Goal: Navigation & Orientation: Find specific page/section

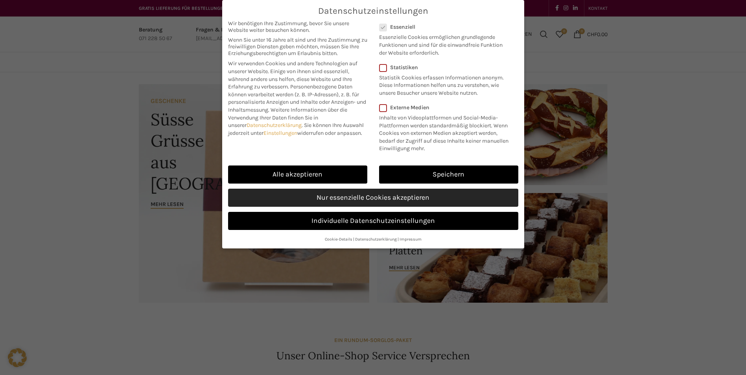
click at [428, 199] on link "Nur essenzielle Cookies akzeptieren" at bounding box center [373, 198] width 290 height 18
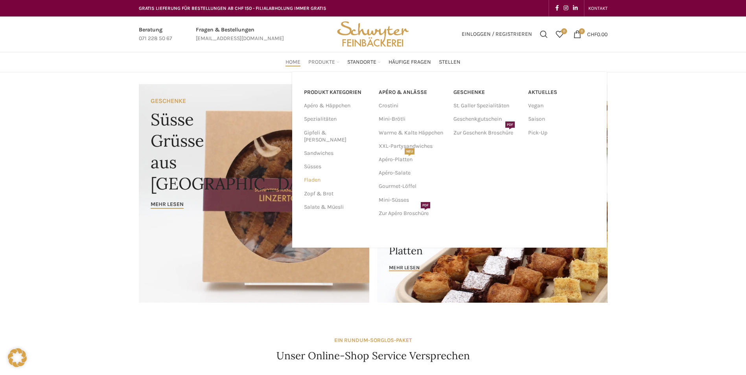
click at [316, 173] on link "Fladen" at bounding box center [336, 179] width 65 height 13
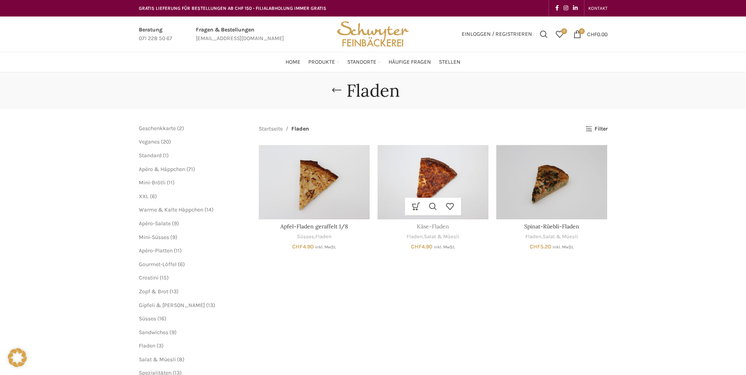
click at [432, 227] on link "Käse-Fladen" at bounding box center [433, 226] width 32 height 7
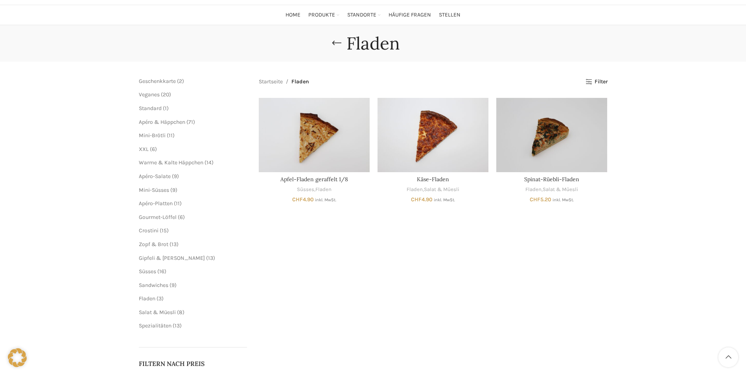
scroll to position [66, 0]
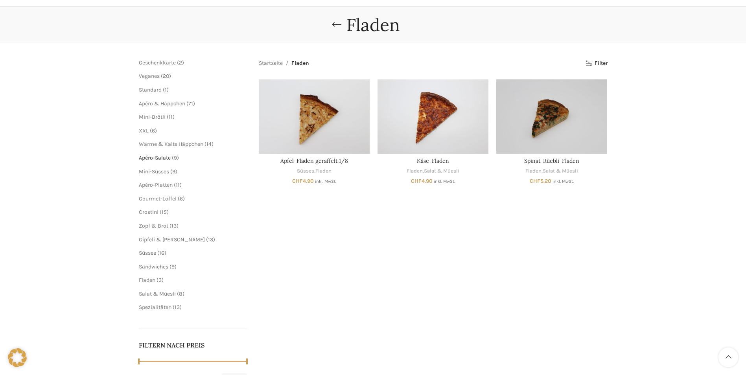
click at [158, 157] on span "Apéro-Salate" at bounding box center [155, 158] width 32 height 7
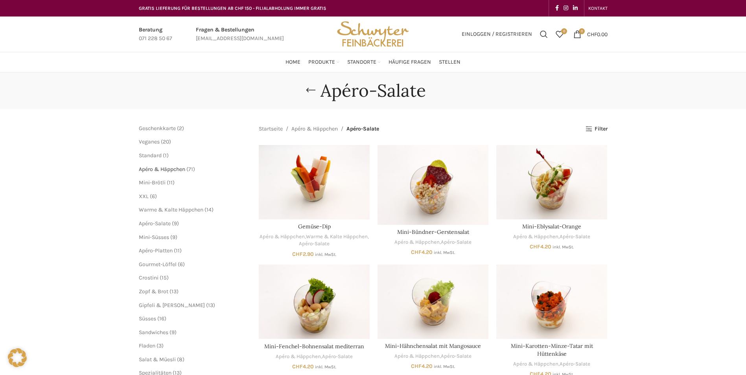
click at [175, 168] on span "Apéro & Häppchen" at bounding box center [162, 169] width 46 height 7
